Goal: Task Accomplishment & Management: Use online tool/utility

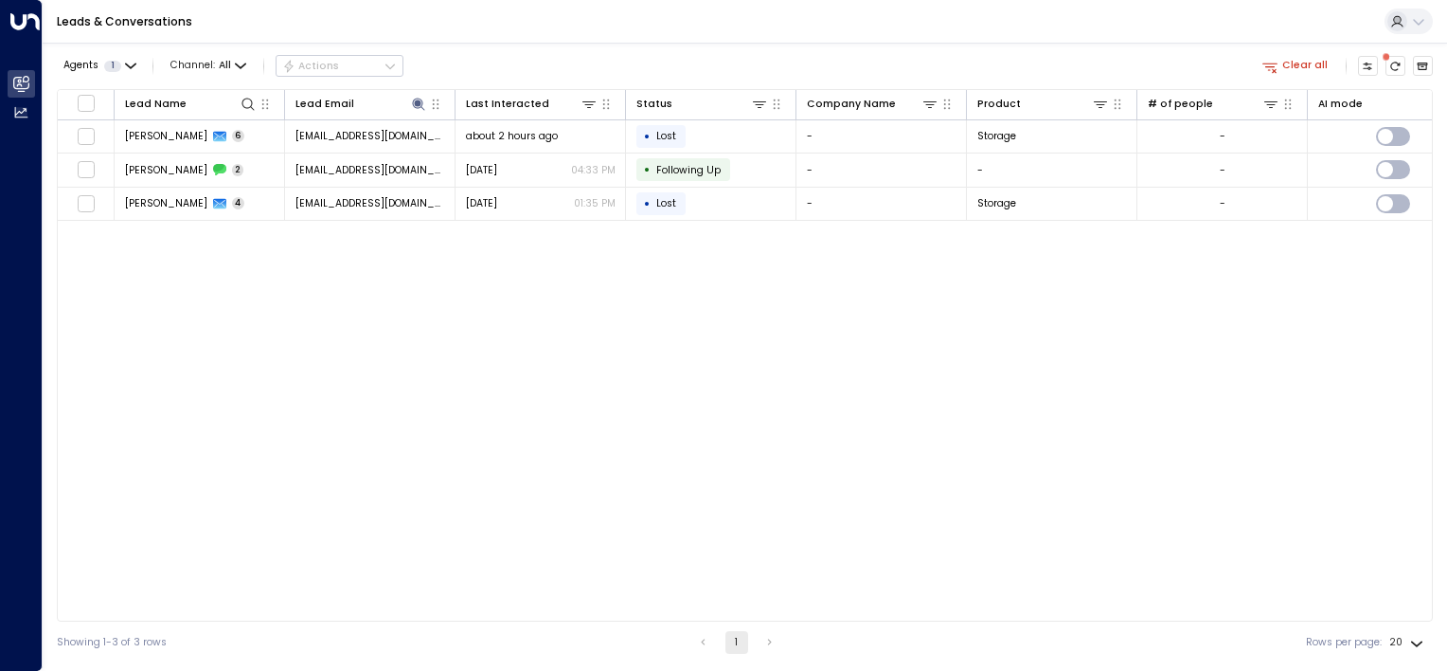
drag, startPoint x: 948, startPoint y: 24, endPoint x: 958, endPoint y: 22, distance: 9.7
click at [949, 24] on div "Leads & Conversations" at bounding box center [745, 22] width 1405 height 44
click at [417, 101] on icon at bounding box center [418, 104] width 12 height 12
drag, startPoint x: 509, startPoint y: 153, endPoint x: 456, endPoint y: 154, distance: 53.1
click at [494, 153] on button "button" at bounding box center [504, 157] width 25 height 25
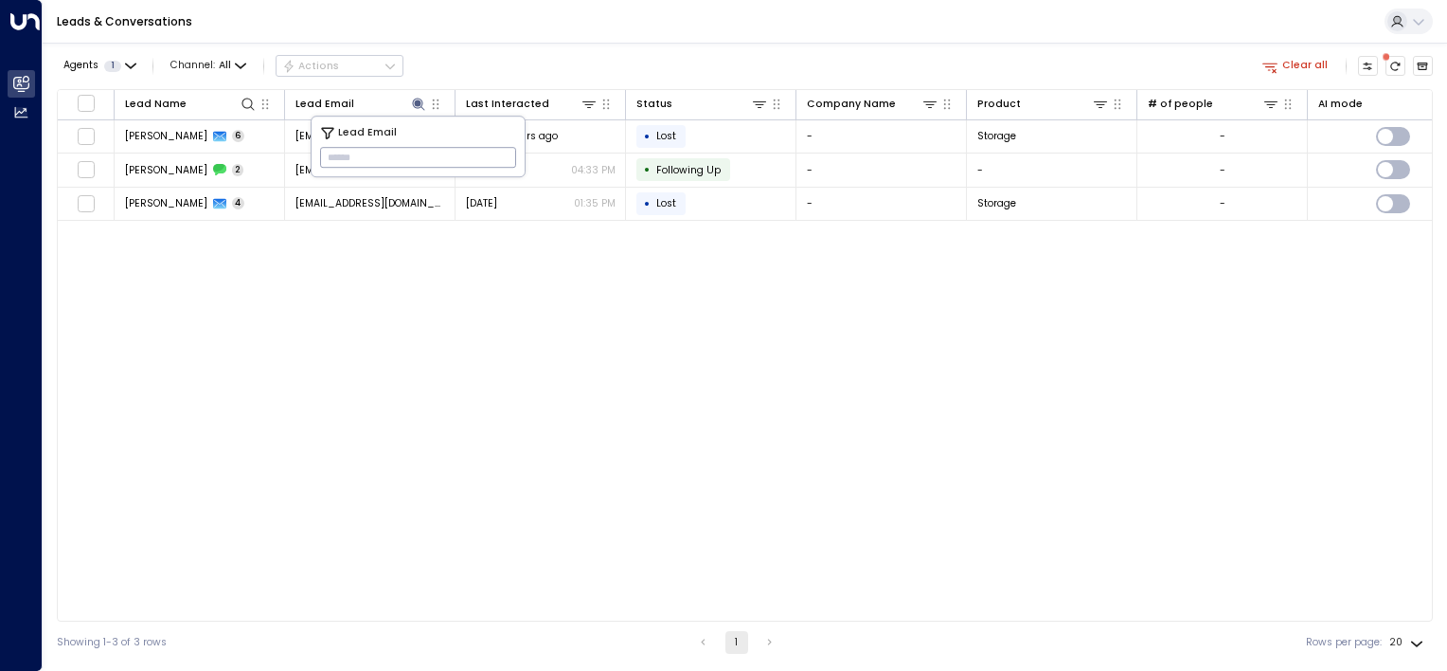
click at [402, 155] on input "text" at bounding box center [418, 157] width 196 height 30
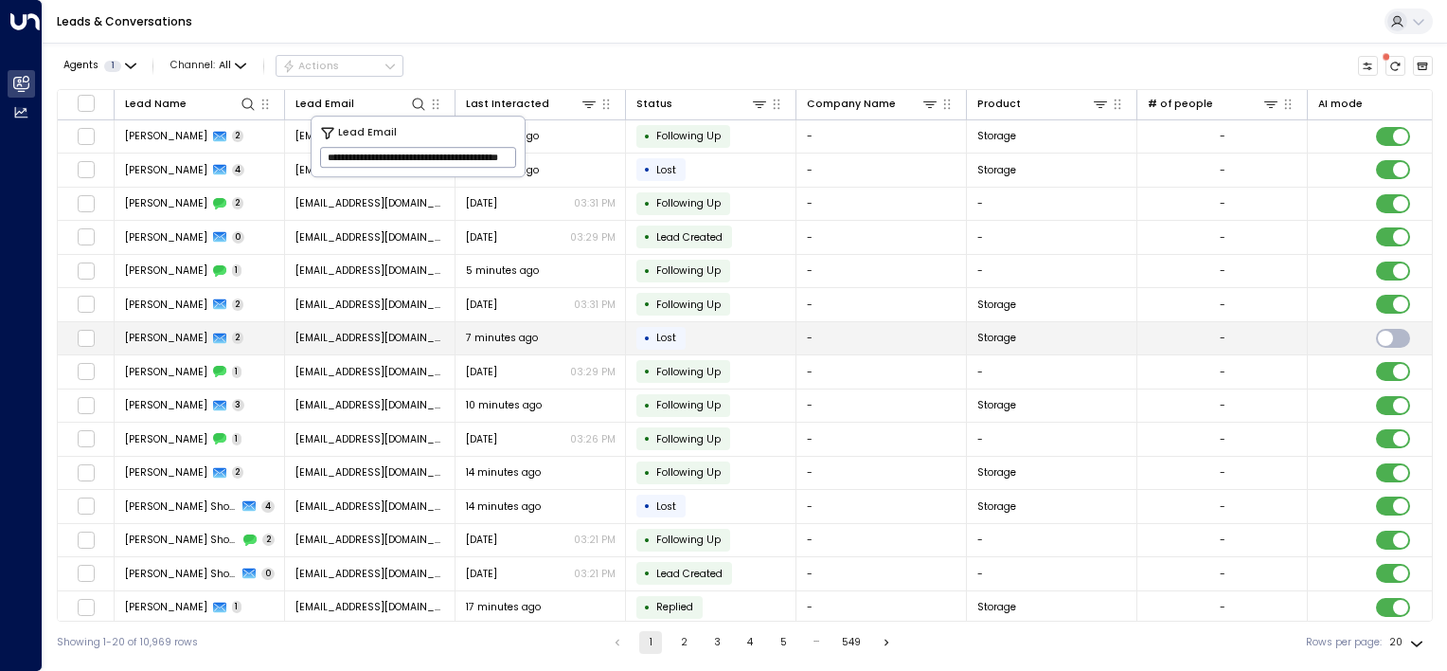
scroll to position [0, 96]
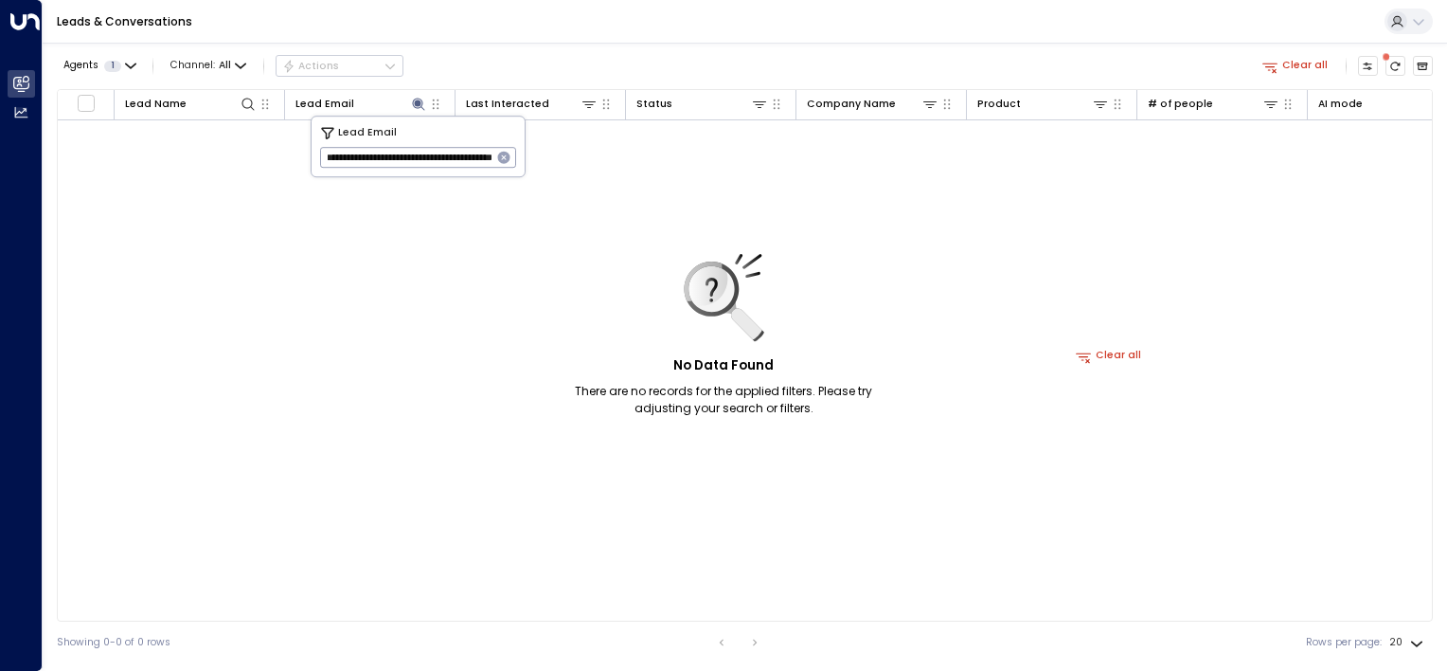
scroll to position [0, 91]
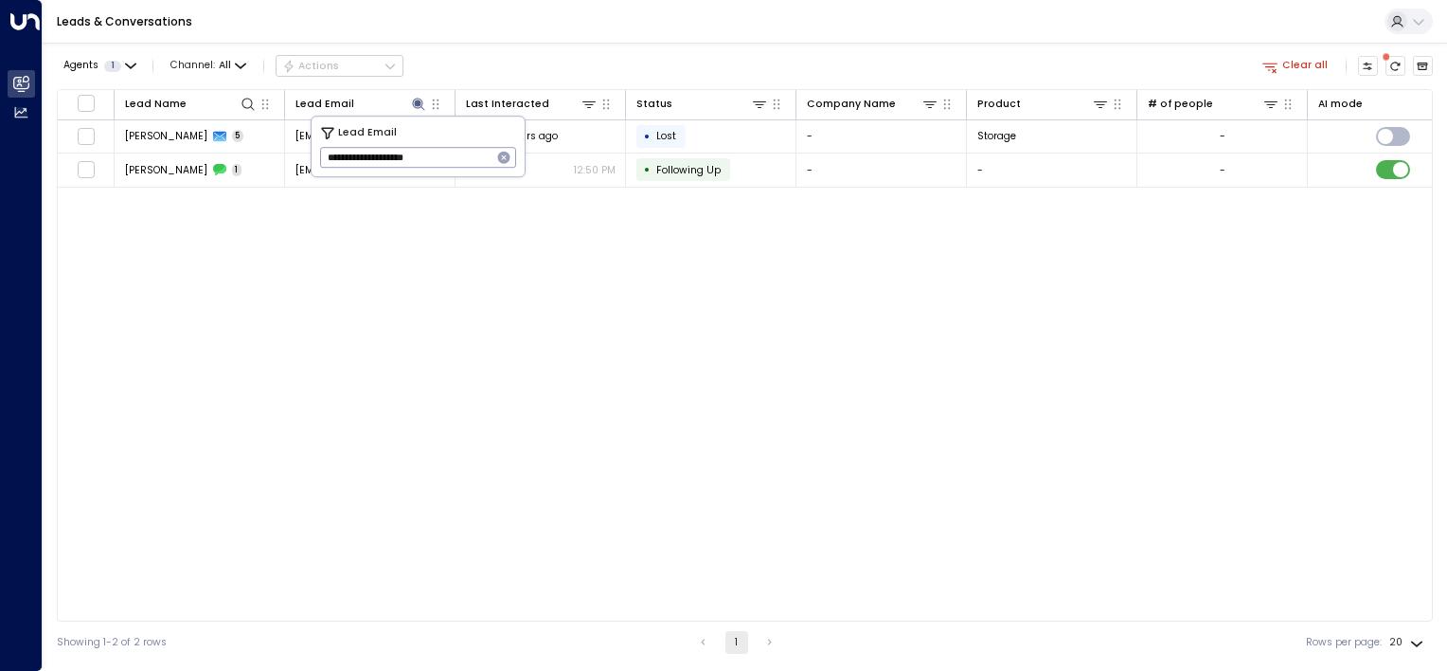
type input "**********"
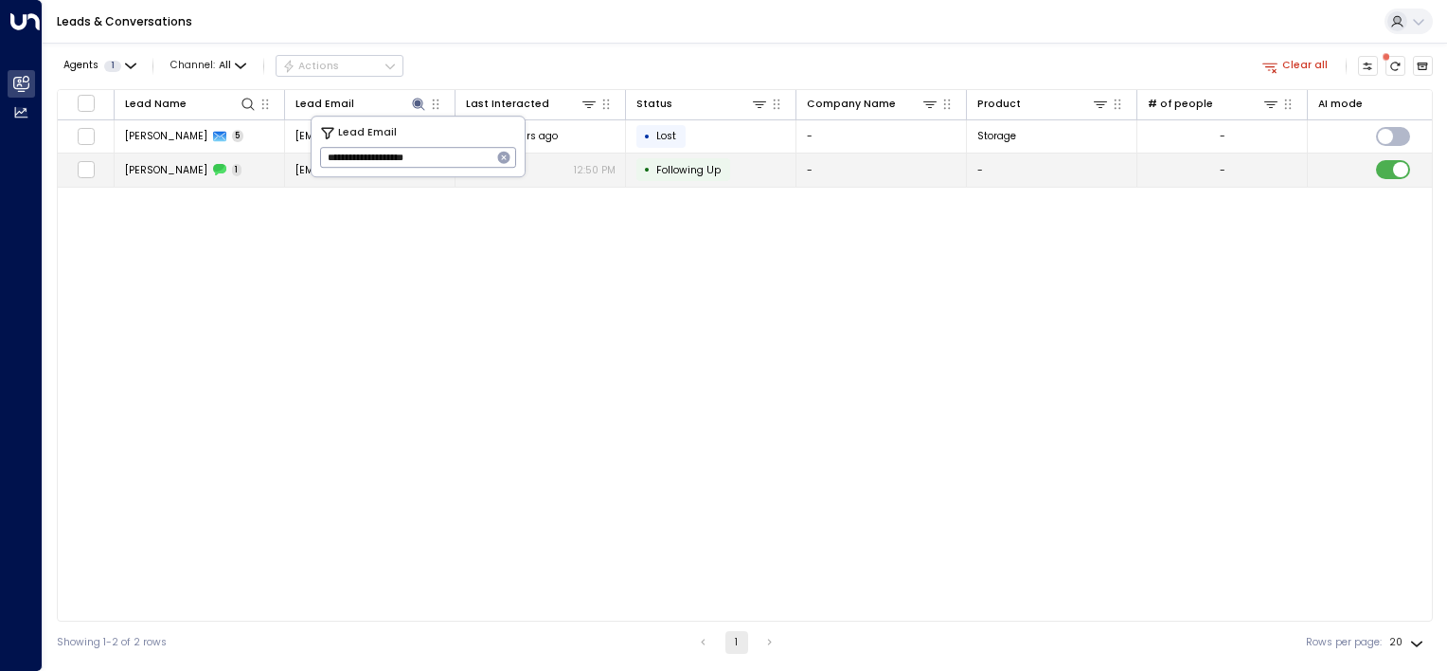
click at [745, 170] on td "• Following Up" at bounding box center [711, 169] width 171 height 33
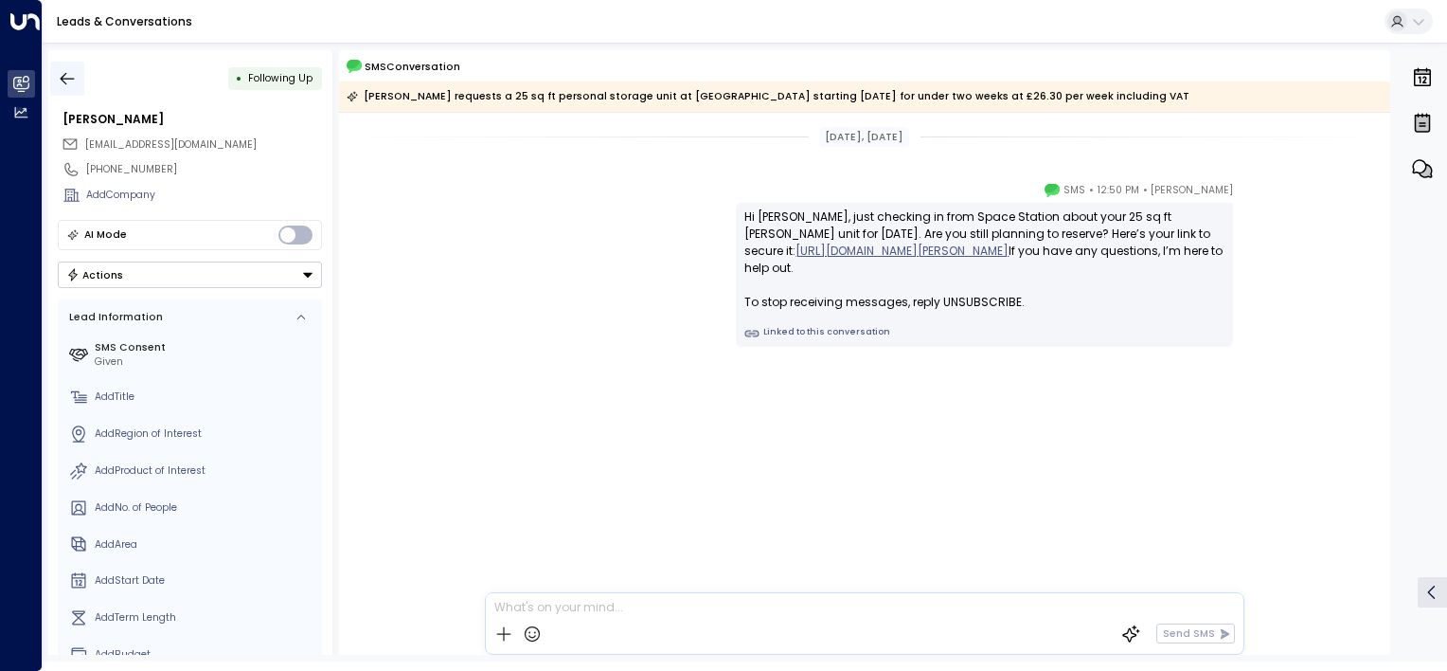
click at [70, 78] on icon "button" at bounding box center [68, 78] width 14 height 12
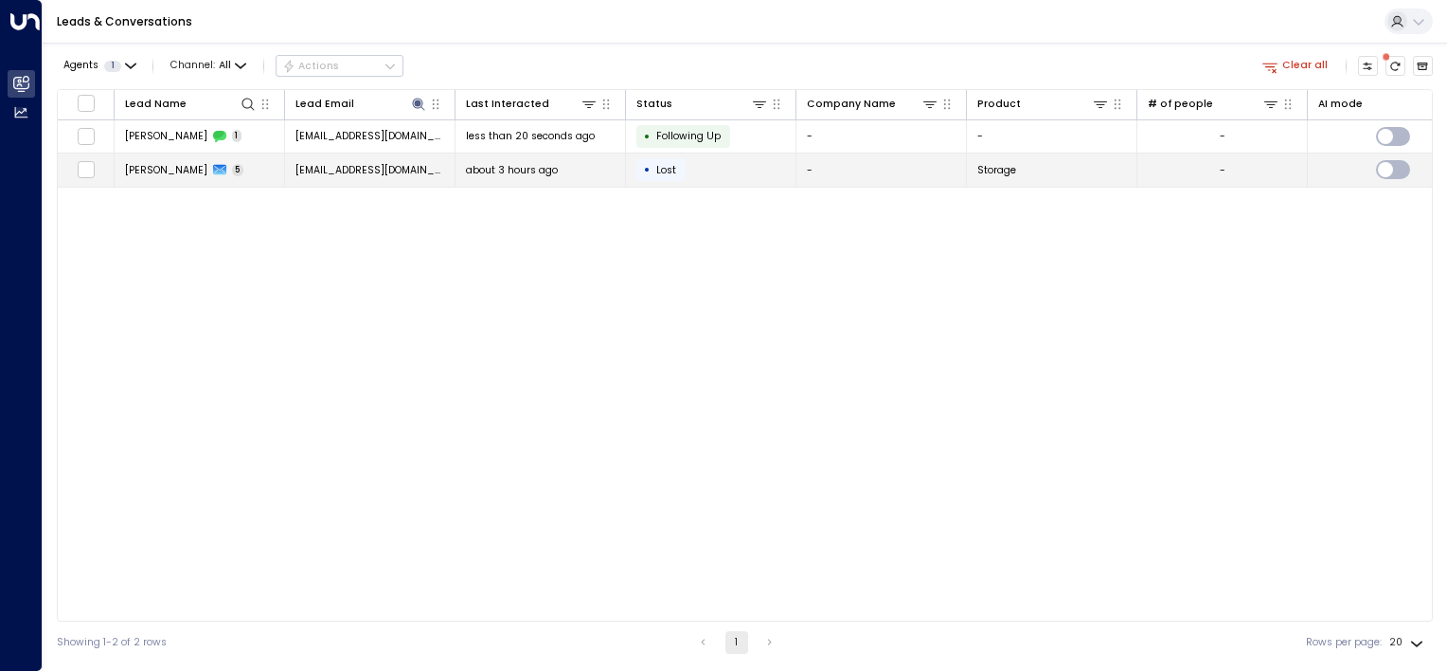
click at [386, 164] on span "[EMAIL_ADDRESS][DOMAIN_NAME]" at bounding box center [371, 170] width 150 height 14
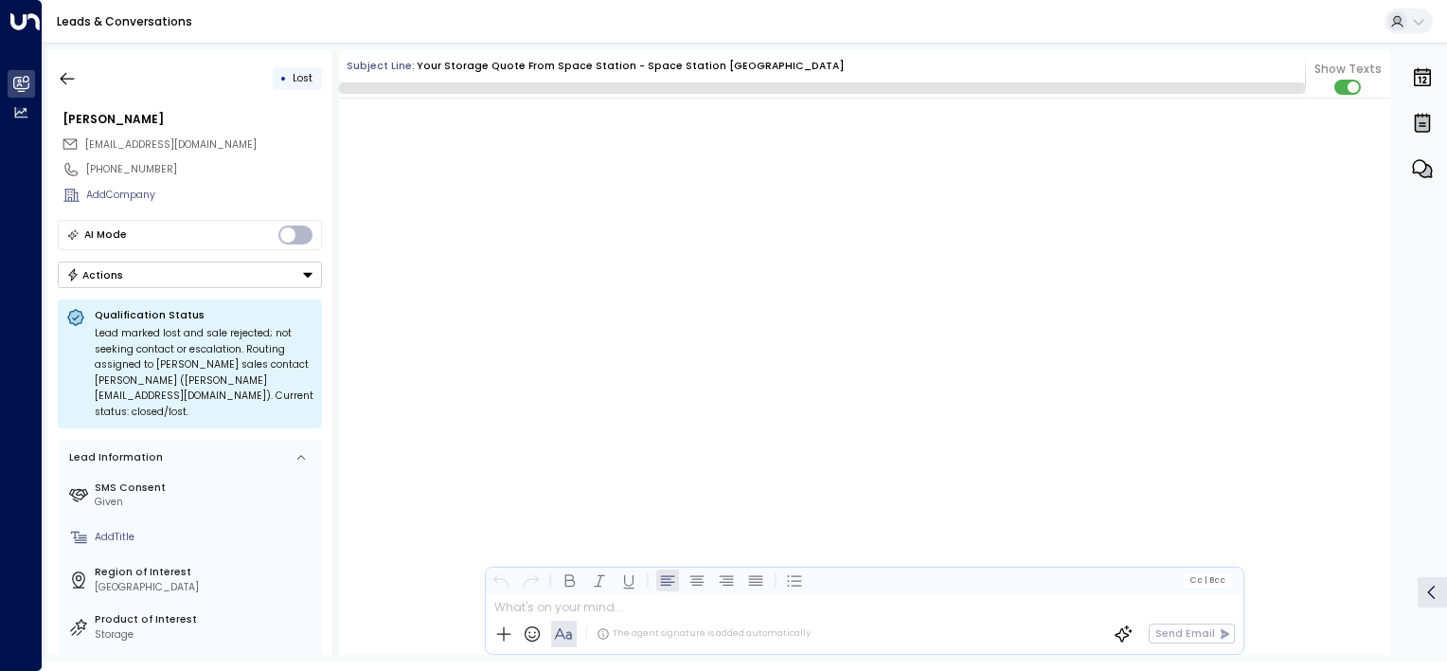
scroll to position [2314, 0]
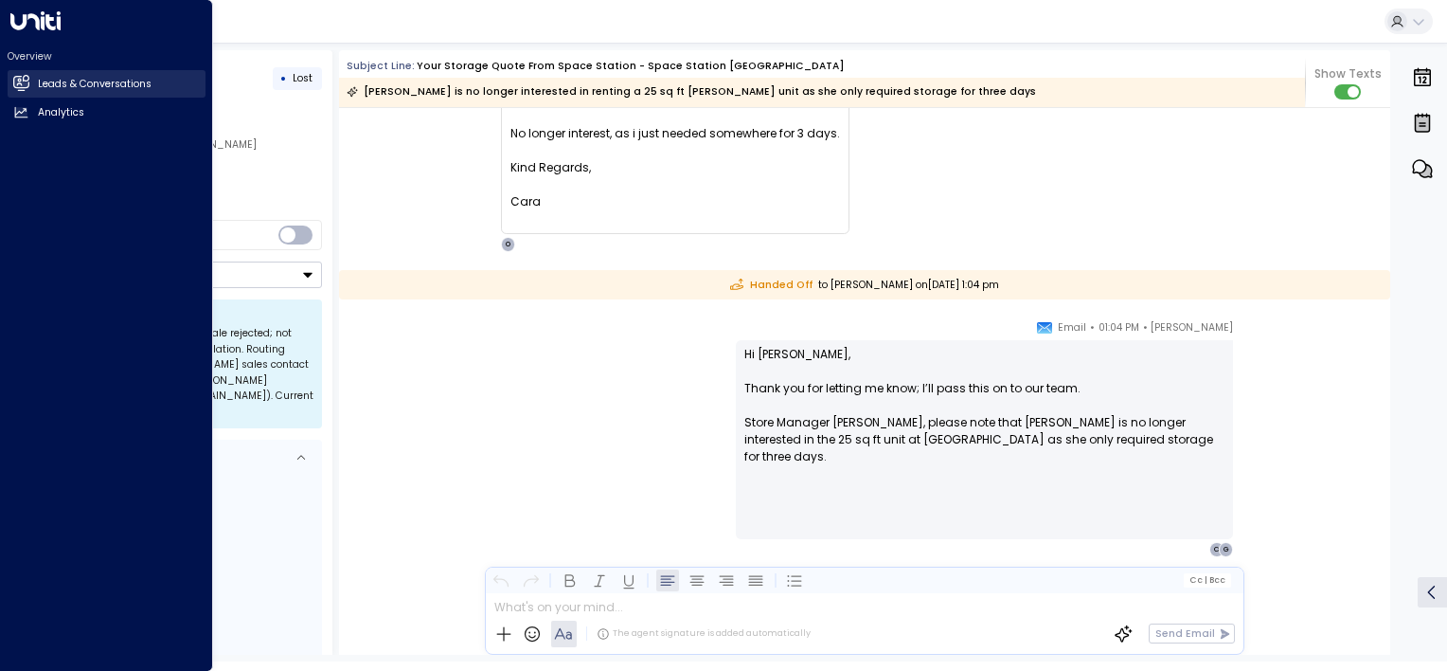
click at [67, 81] on h2 "Leads & Conversations" at bounding box center [95, 84] width 114 height 15
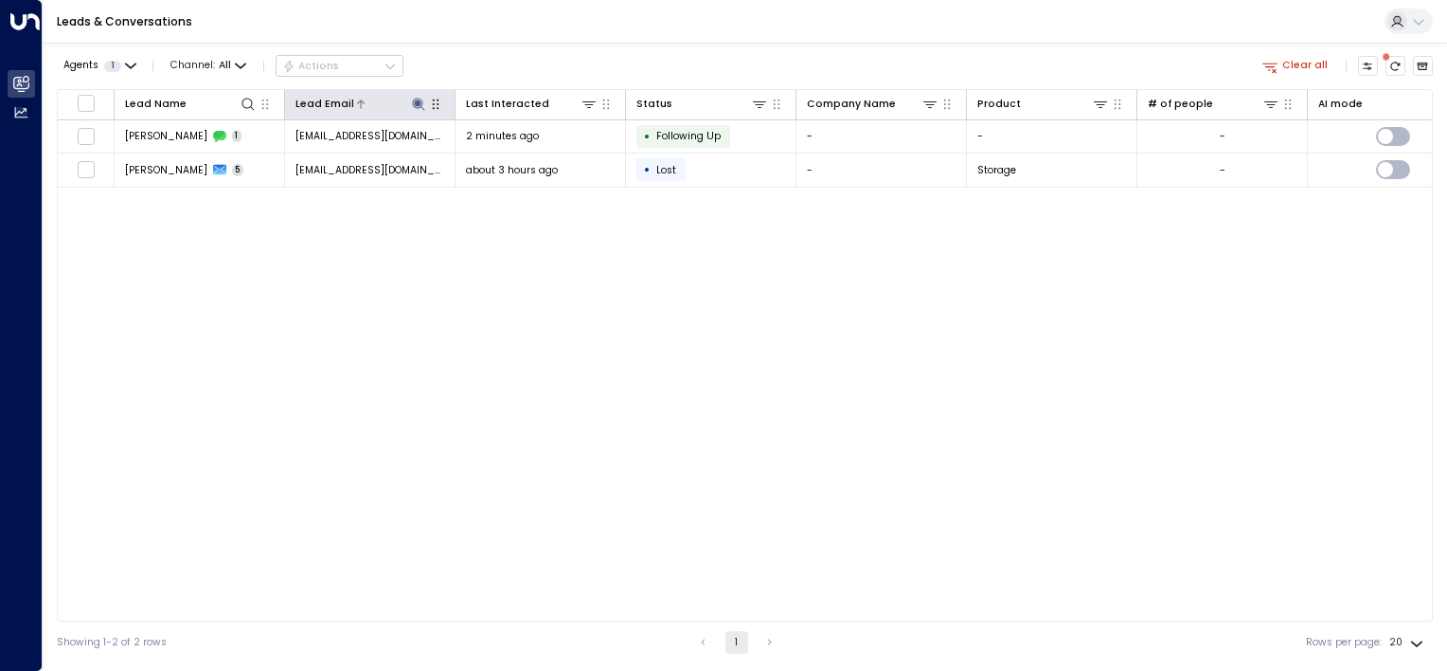
click at [418, 99] on icon at bounding box center [418, 104] width 12 height 12
click at [503, 156] on icon "button" at bounding box center [503, 157] width 15 height 15
click at [335, 159] on input "text" at bounding box center [418, 157] width 196 height 30
drag, startPoint x: 335, startPoint y: 159, endPoint x: 344, endPoint y: 169, distance: 12.7
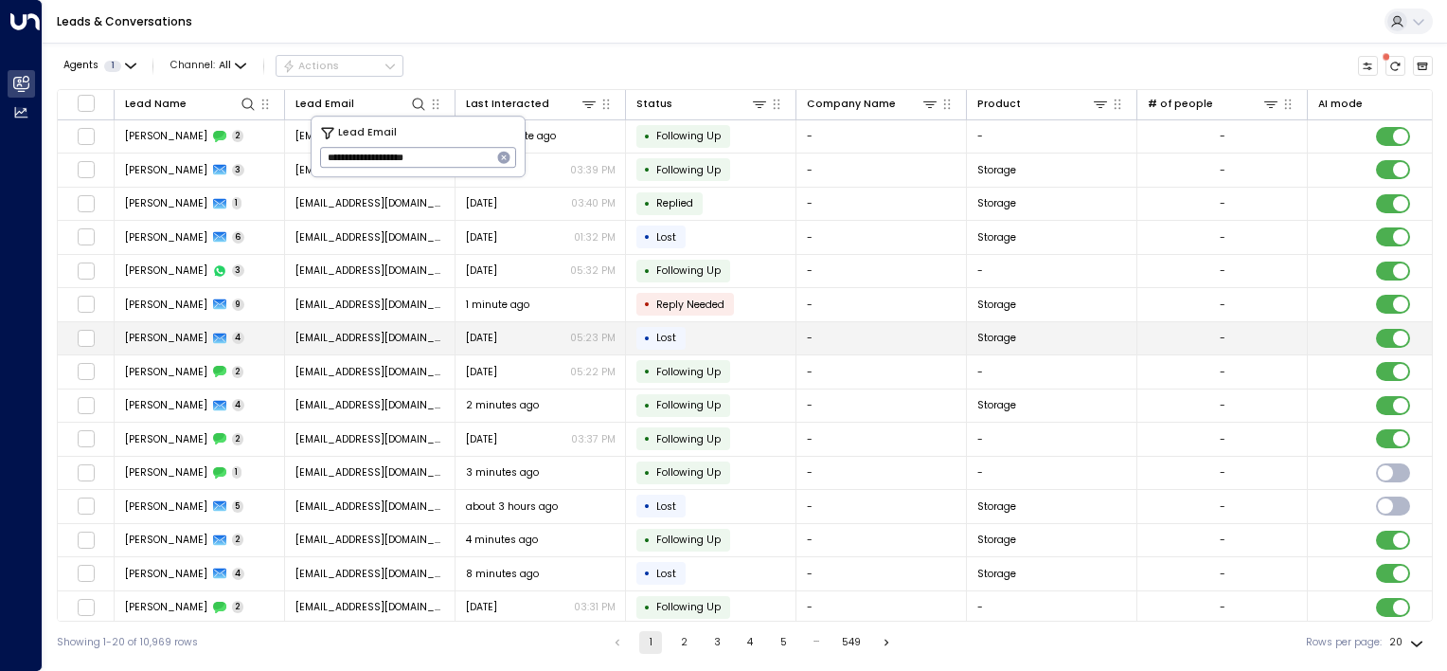
type input "**********"
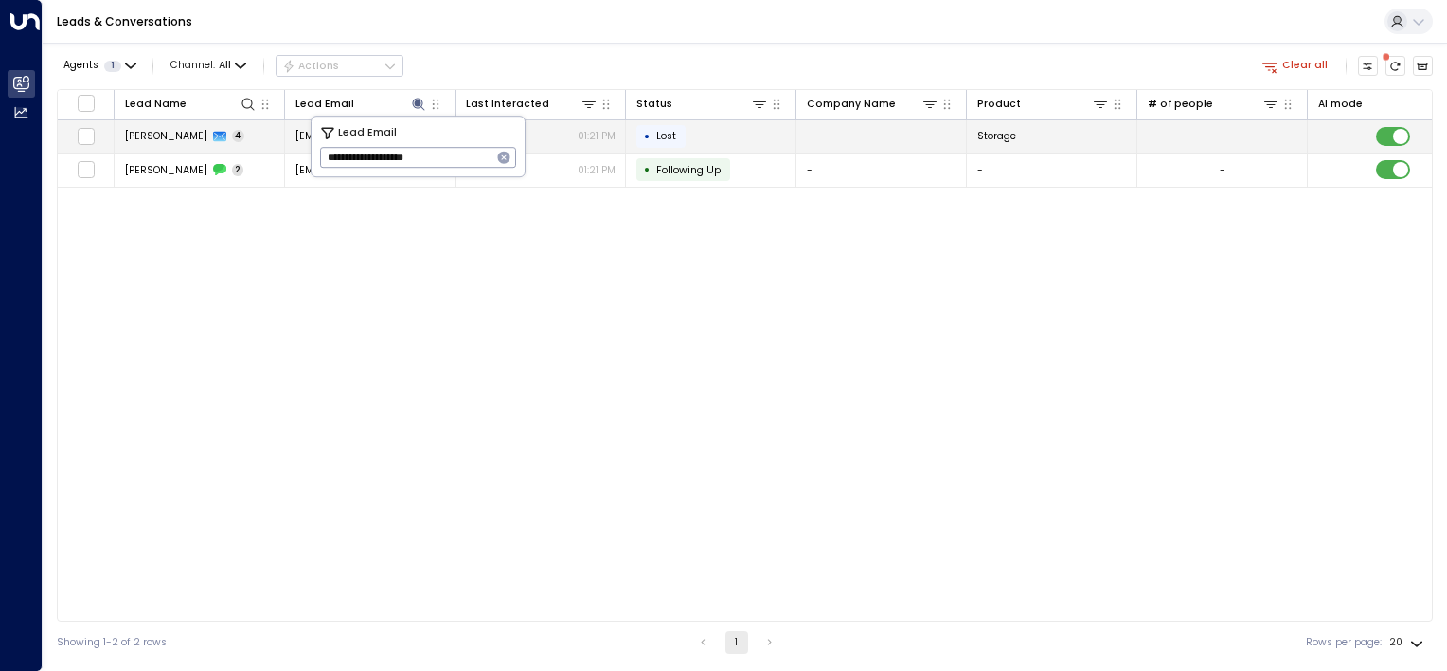
click at [740, 142] on td "• Lost" at bounding box center [711, 136] width 171 height 33
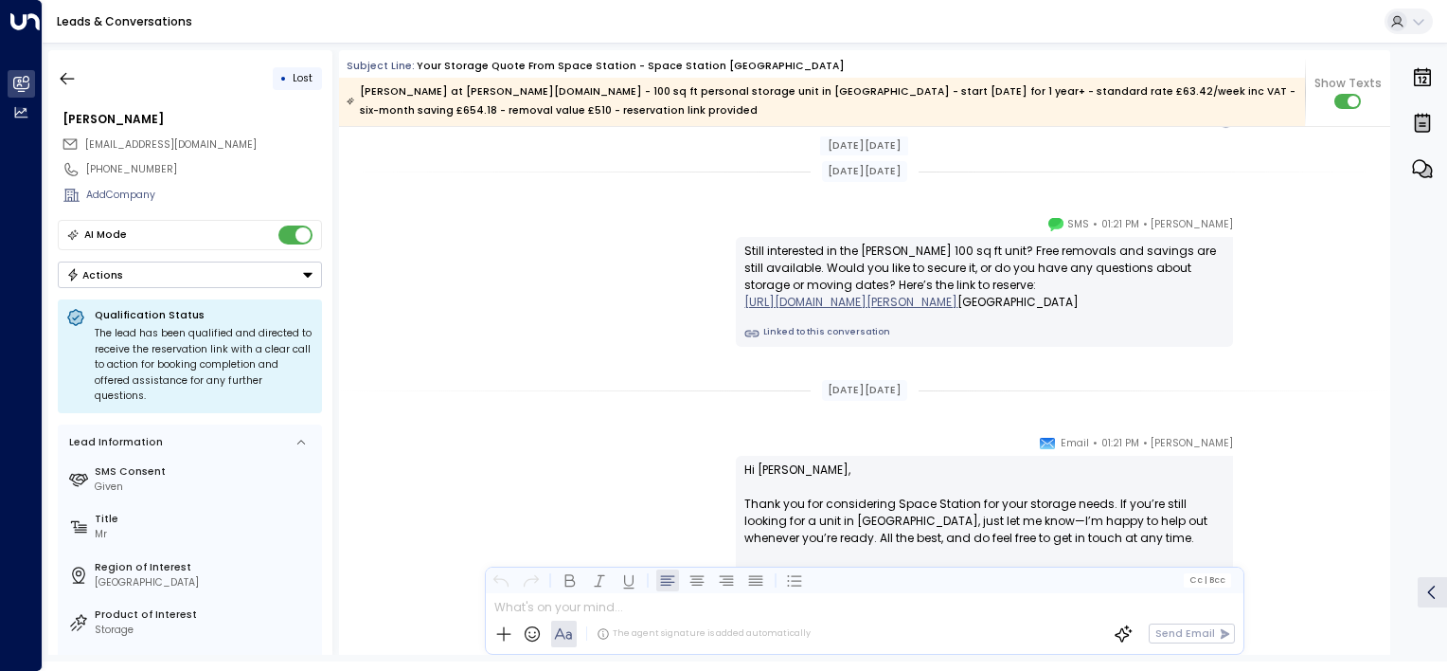
scroll to position [2257, 0]
